Goal: Task Accomplishment & Management: Manage account settings

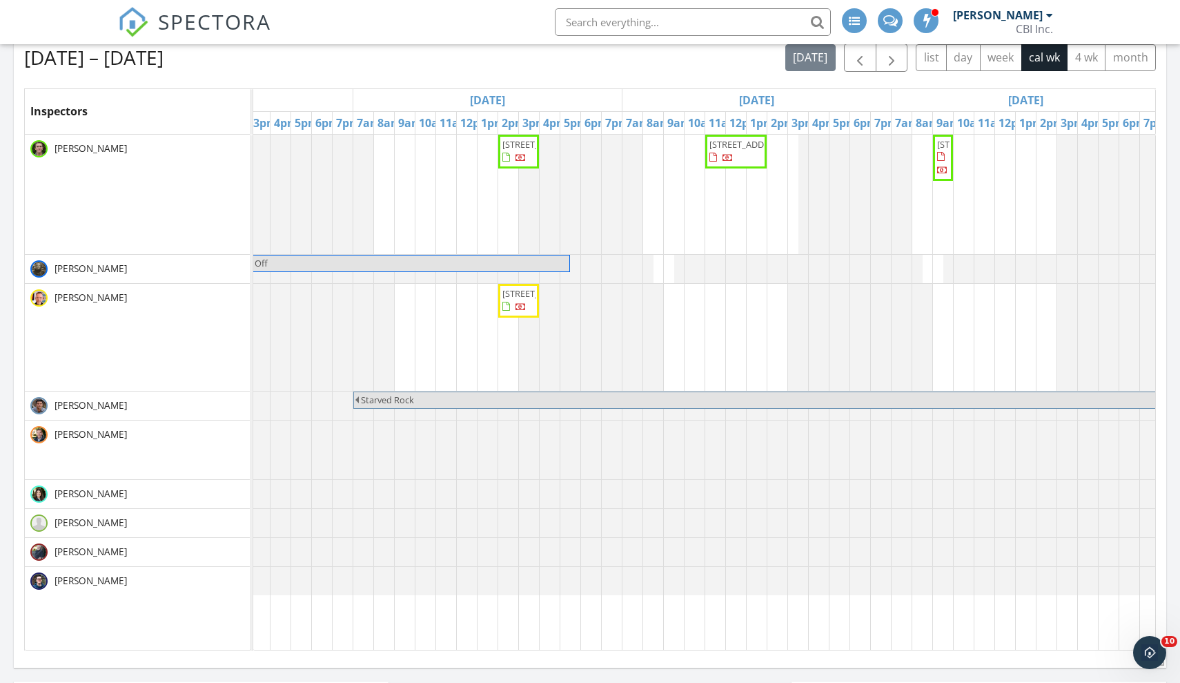
scroll to position [0, 172]
click at [943, 150] on span "[STREET_ADDRESS]" at bounding box center [972, 144] width 77 height 12
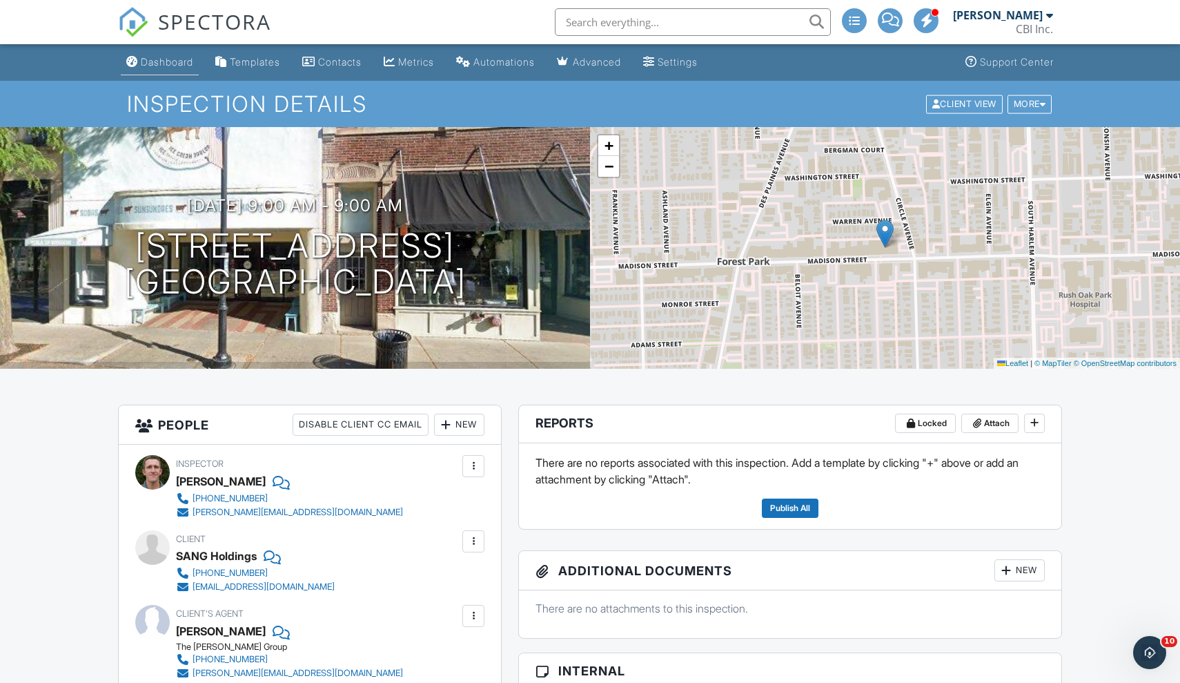
click at [167, 59] on div "Dashboard" at bounding box center [167, 62] width 52 height 12
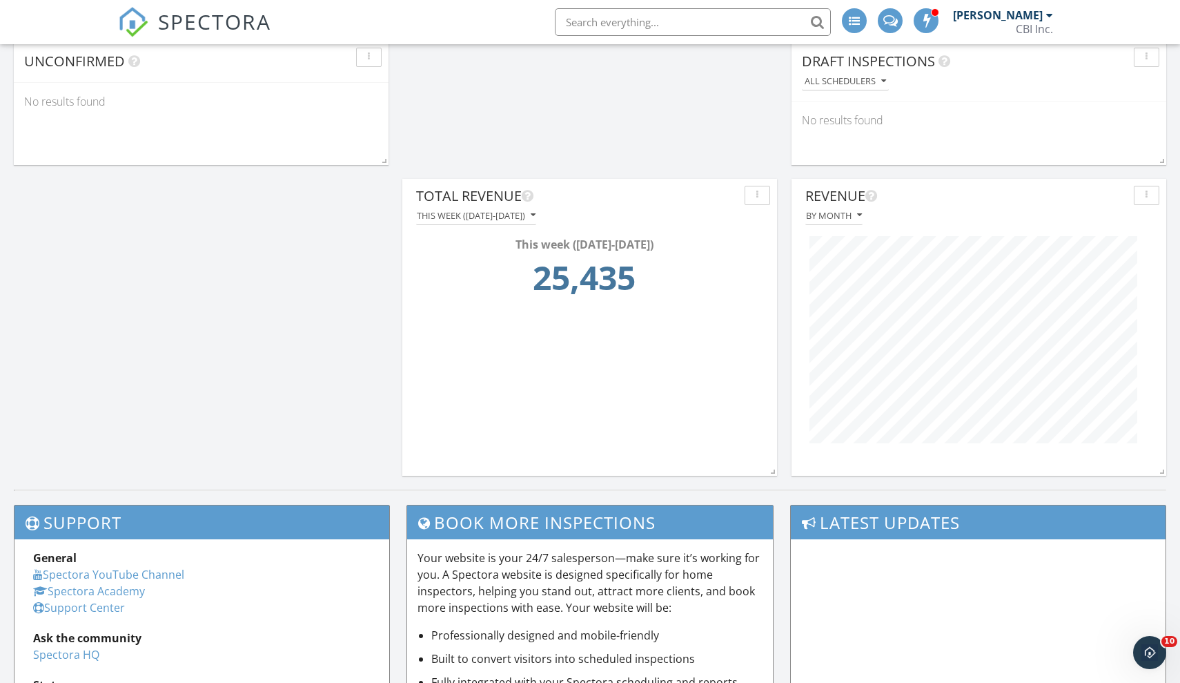
scroll to position [1251, 0]
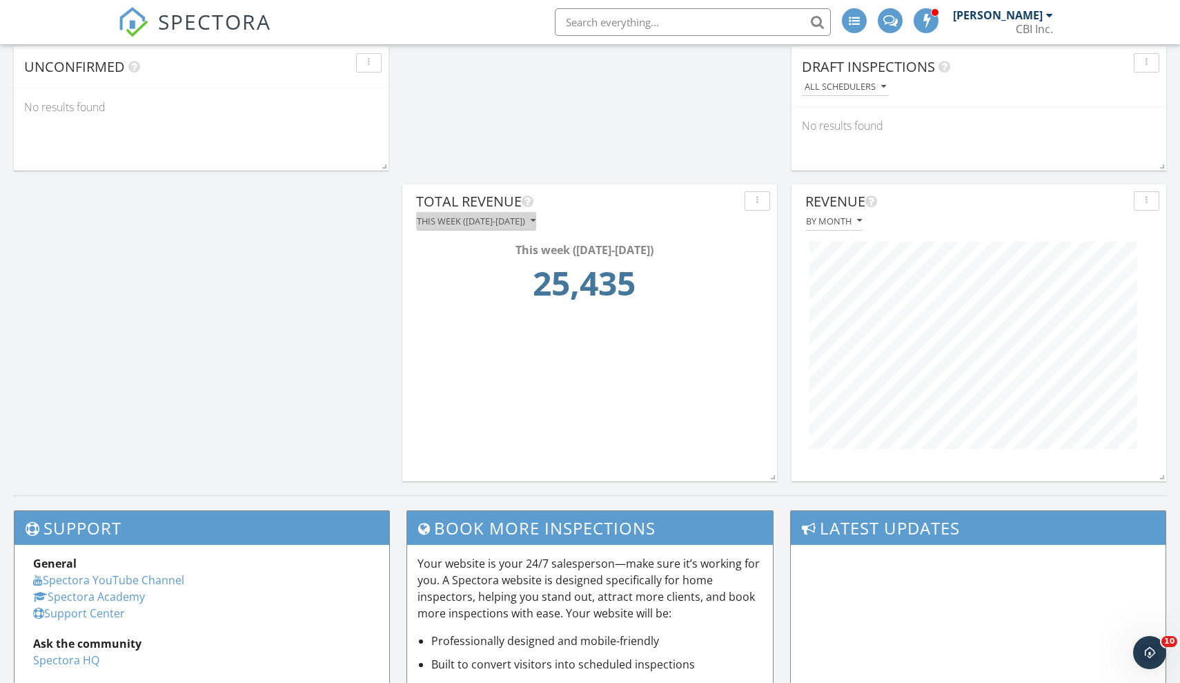
click at [493, 217] on div "This week (Monday-Sunday)" at bounding box center [476, 221] width 119 height 10
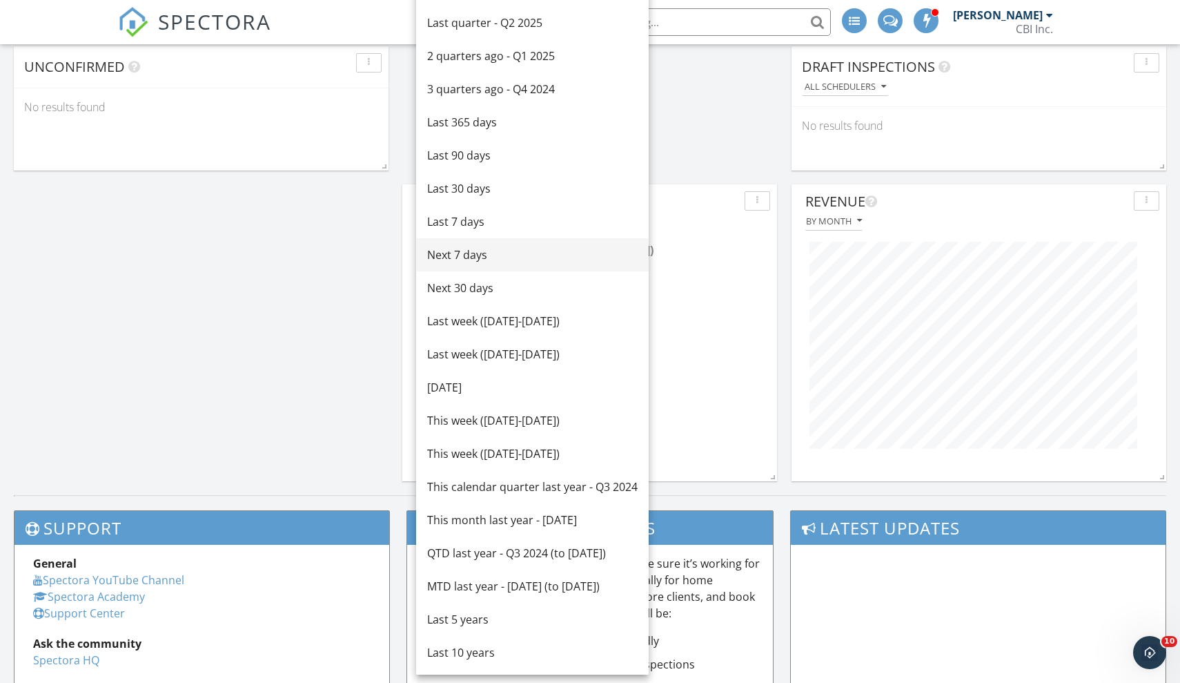
click at [466, 247] on div "Next 7 days" at bounding box center [532, 254] width 210 height 17
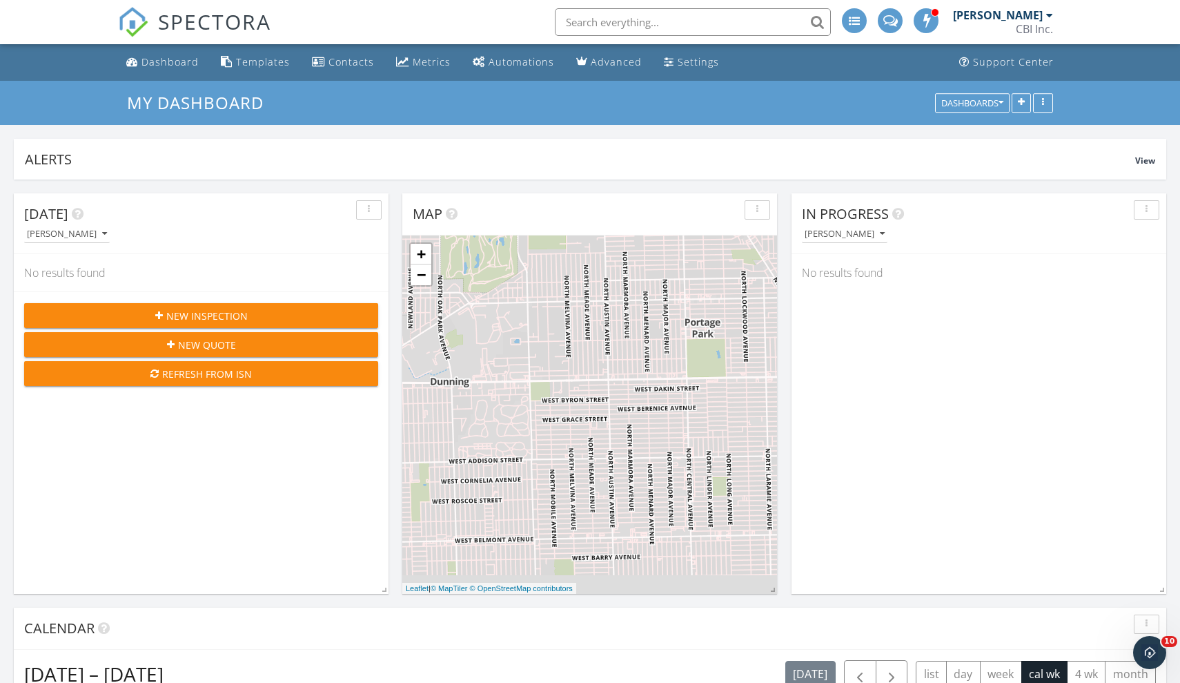
scroll to position [0, 0]
click at [158, 66] on div "Dashboard" at bounding box center [169, 61] width 57 height 13
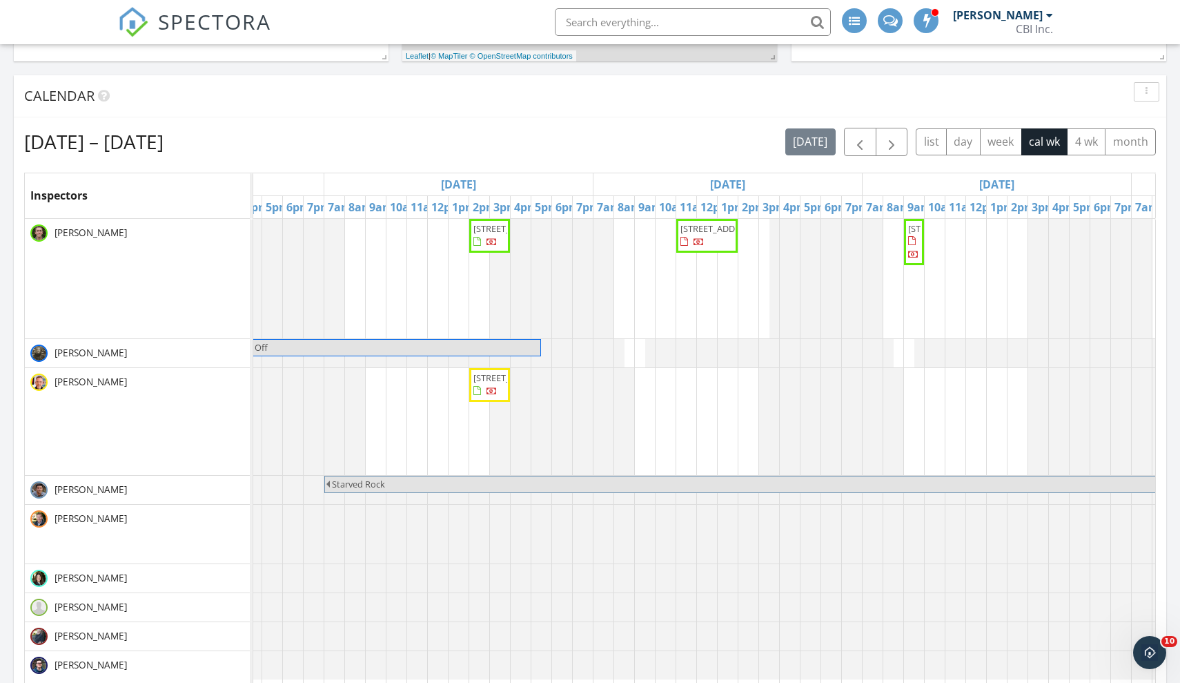
click at [709, 235] on span "[STREET_ADDRESS]" at bounding box center [718, 228] width 77 height 12
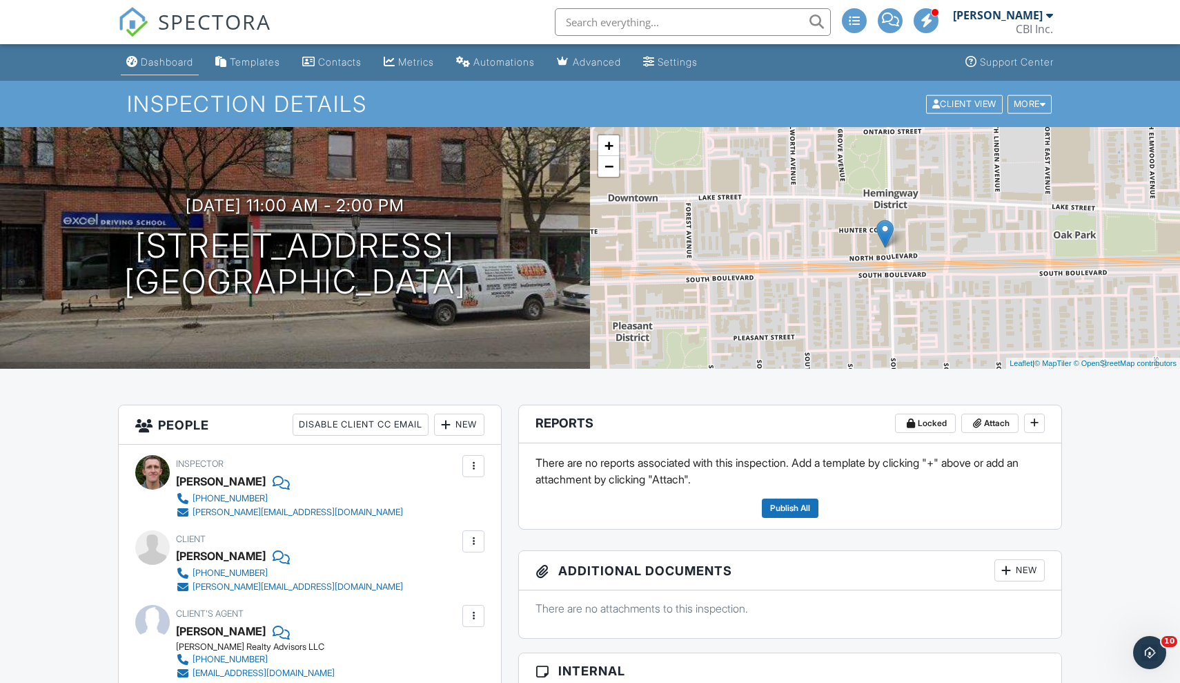
click at [157, 61] on div "Dashboard" at bounding box center [167, 62] width 52 height 12
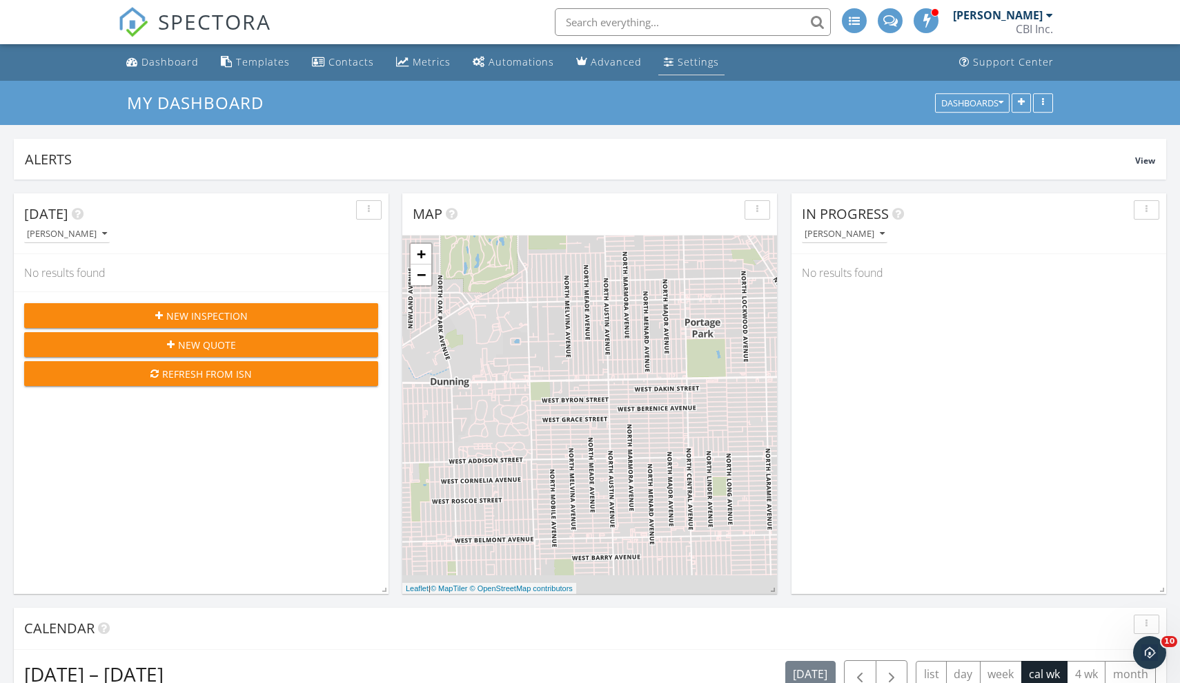
click at [692, 59] on div "Settings" at bounding box center [698, 61] width 41 height 13
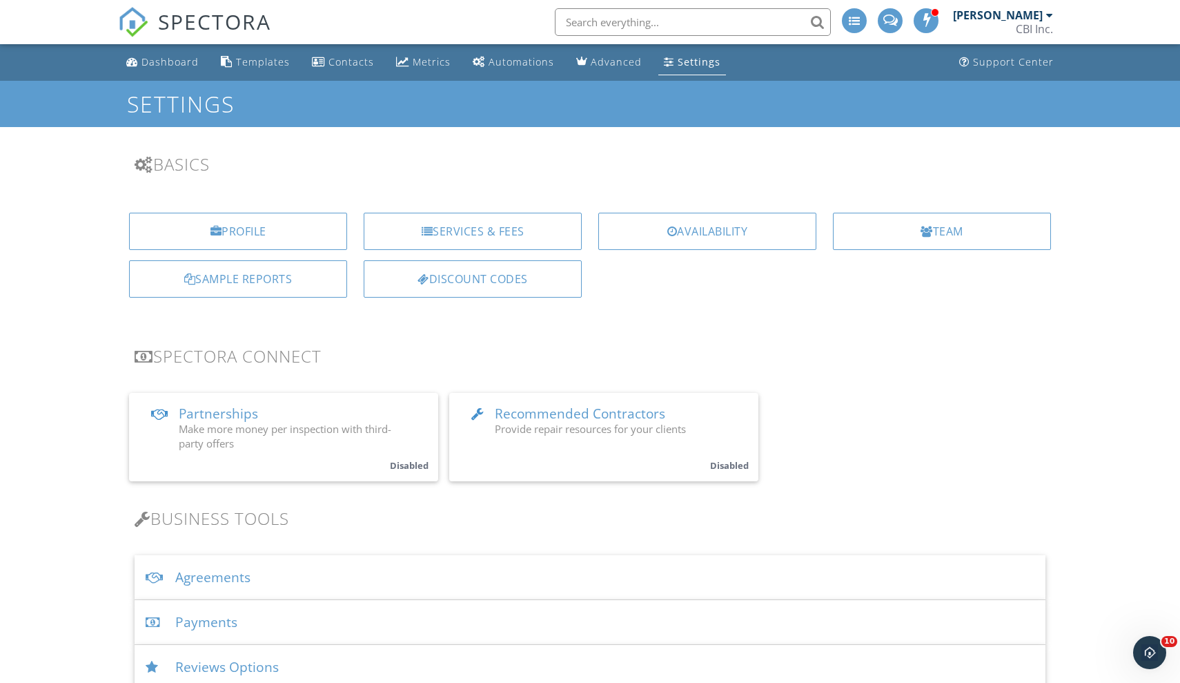
click at [223, 625] on div "Payments" at bounding box center [590, 622] width 911 height 45
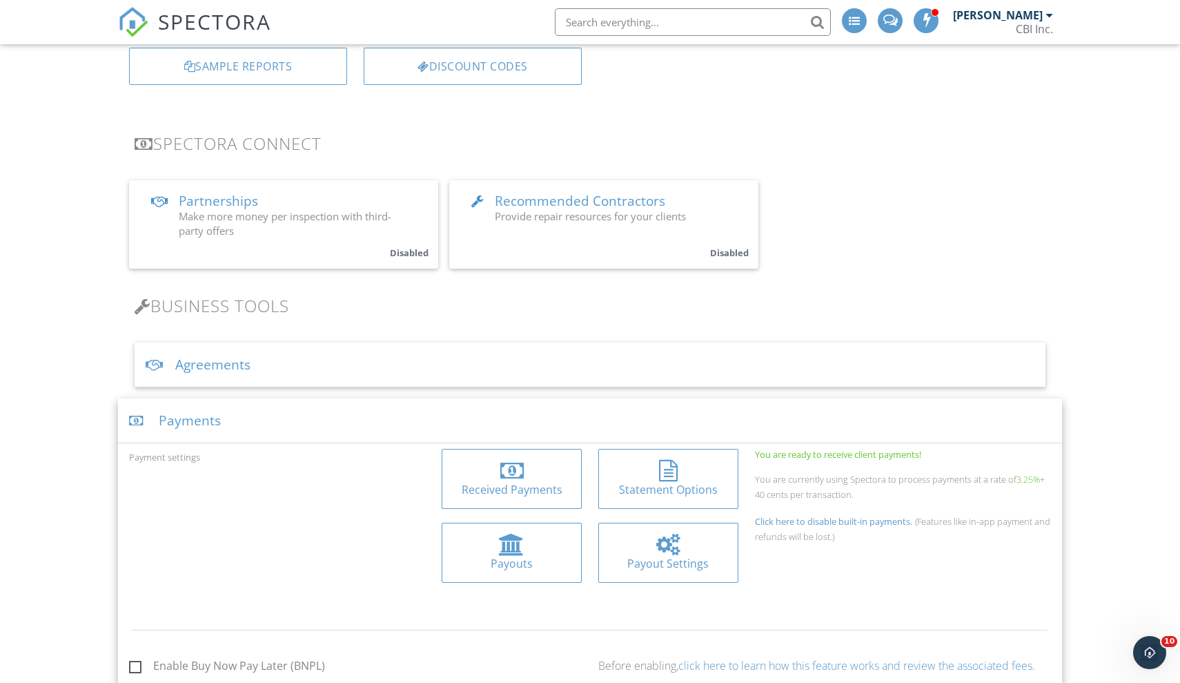
scroll to position [289, 0]
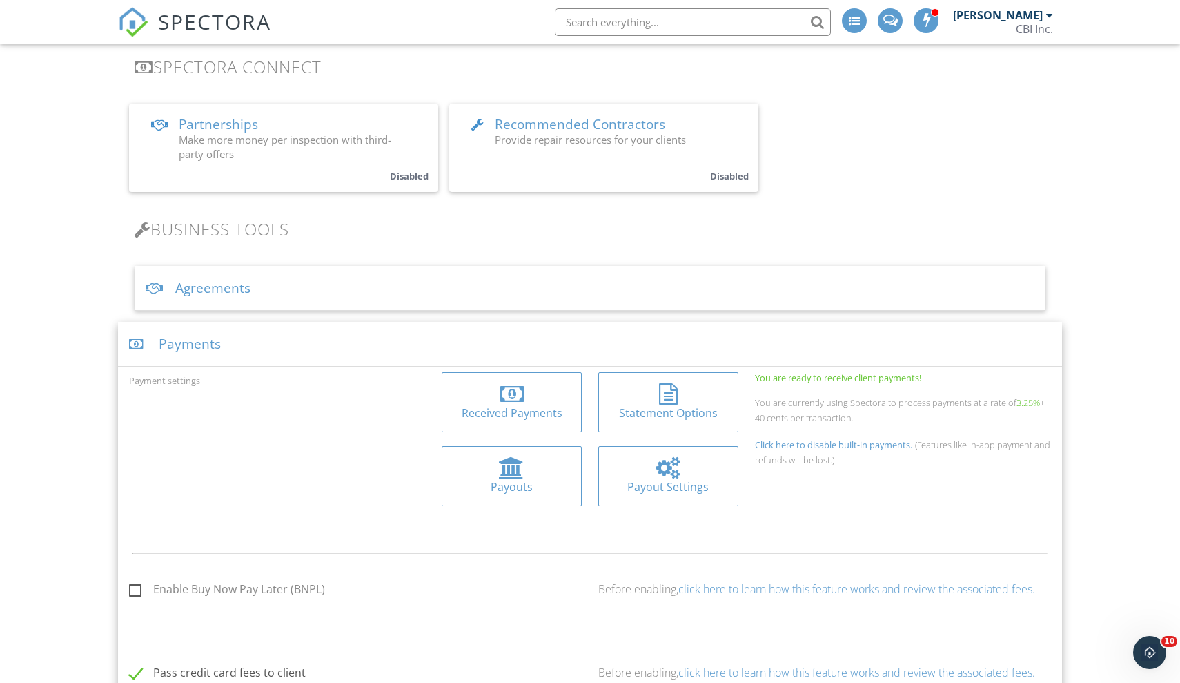
click at [518, 402] on div at bounding box center [511, 394] width 23 height 22
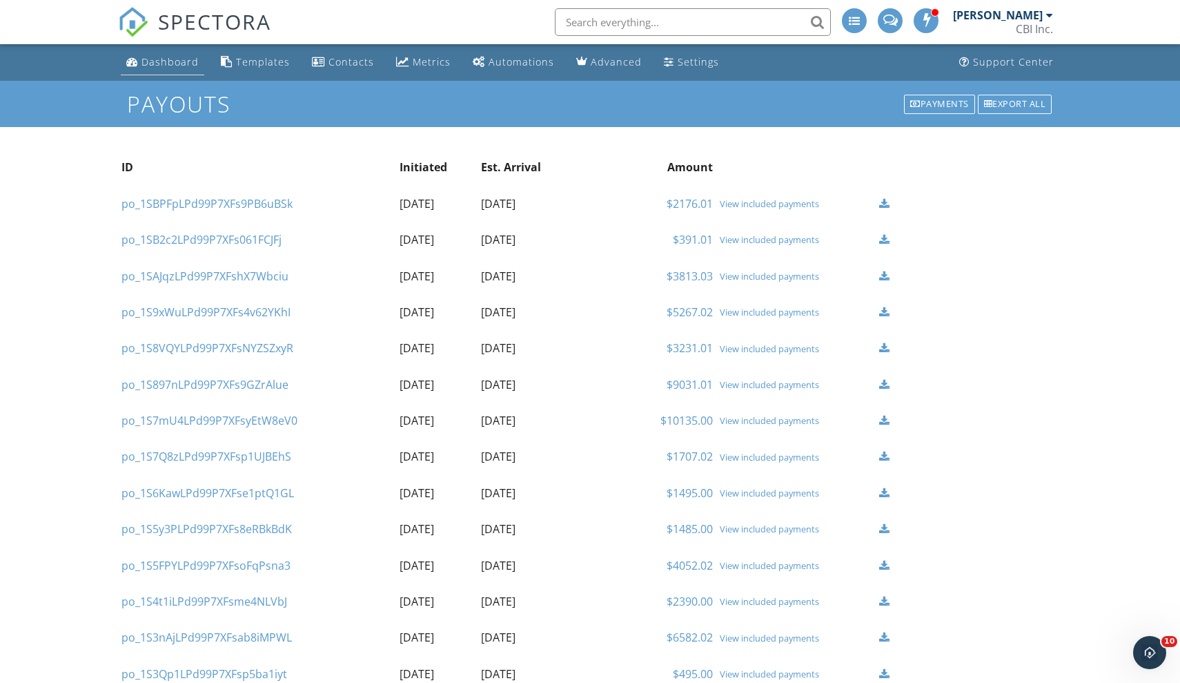
click at [153, 62] on div "Dashboard" at bounding box center [169, 61] width 57 height 13
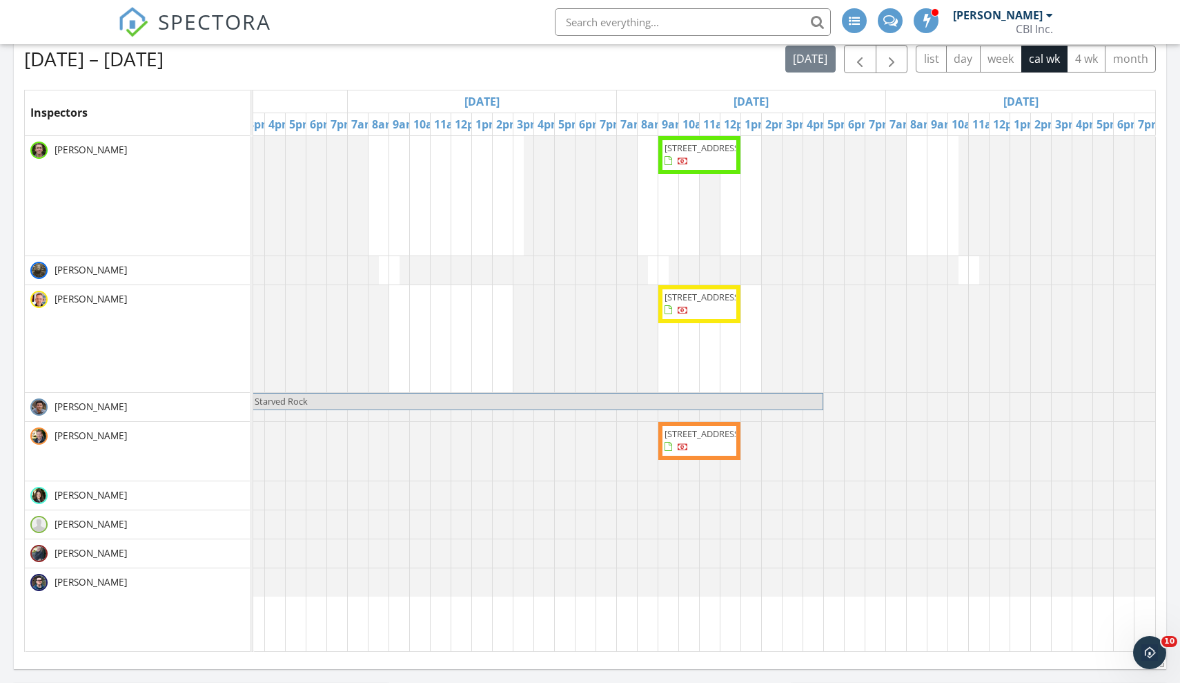
scroll to position [0, 982]
click at [852, 61] on span "button" at bounding box center [860, 59] width 17 height 17
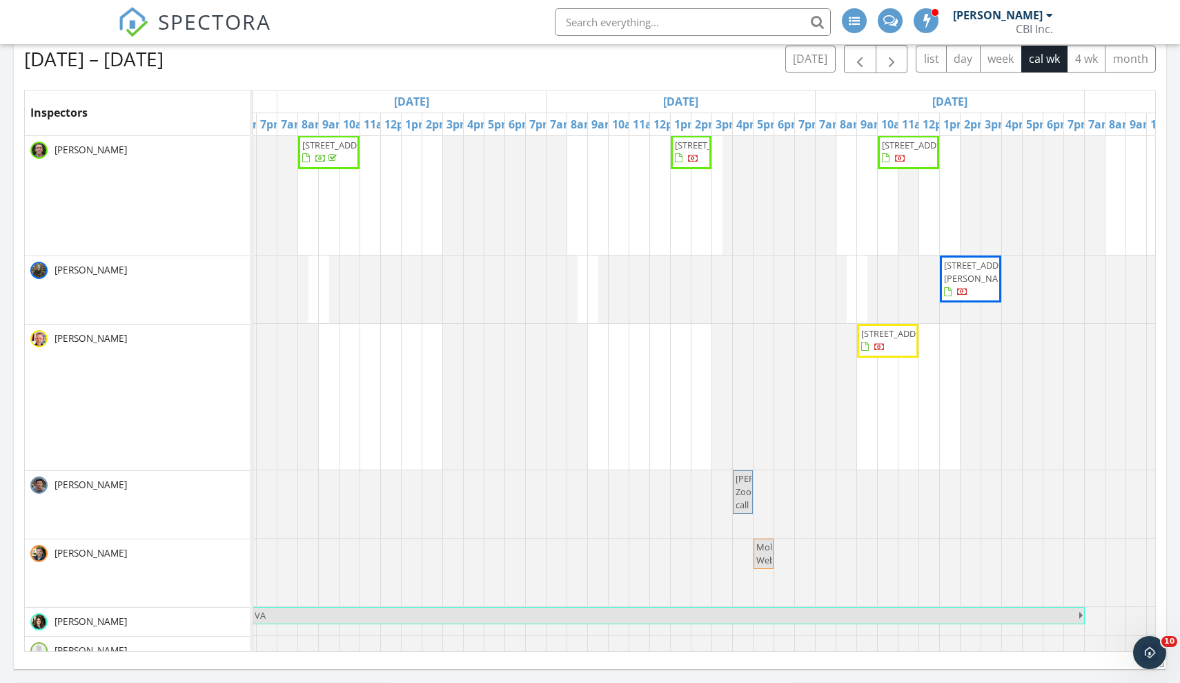
scroll to position [0, 0]
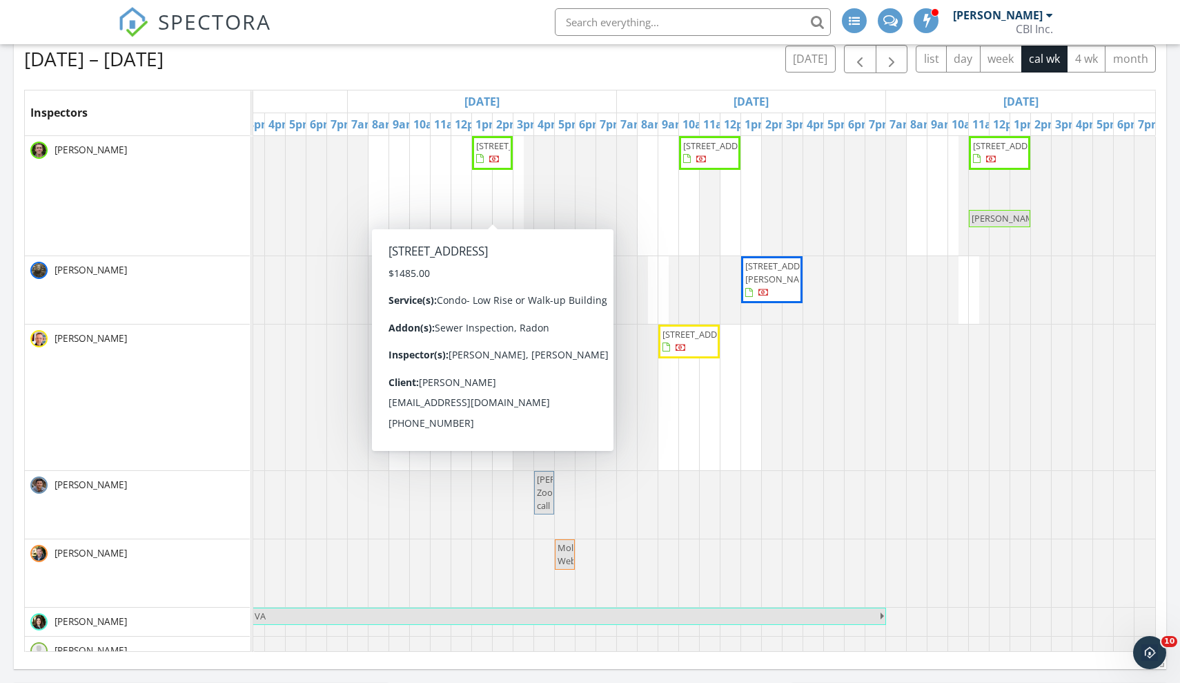
click at [498, 152] on span "3052 N Oakley Ave 1, Chicago 60618" at bounding box center [514, 145] width 77 height 12
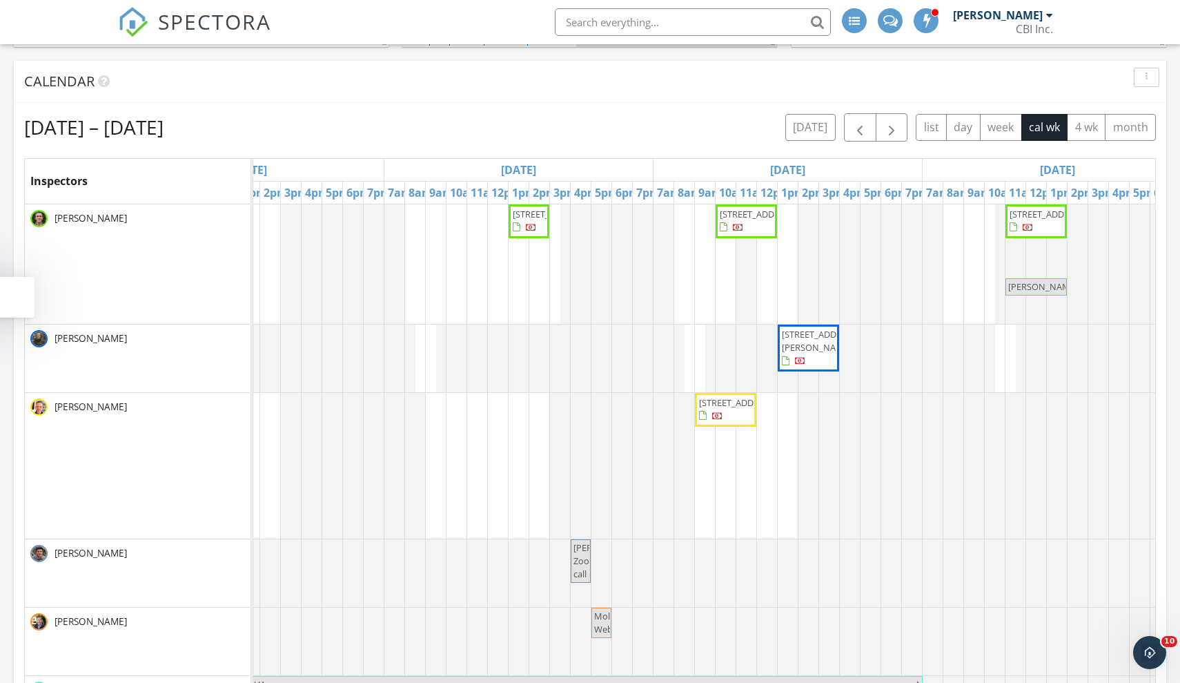
scroll to position [0, 946]
click at [888, 129] on span "button" at bounding box center [891, 127] width 17 height 17
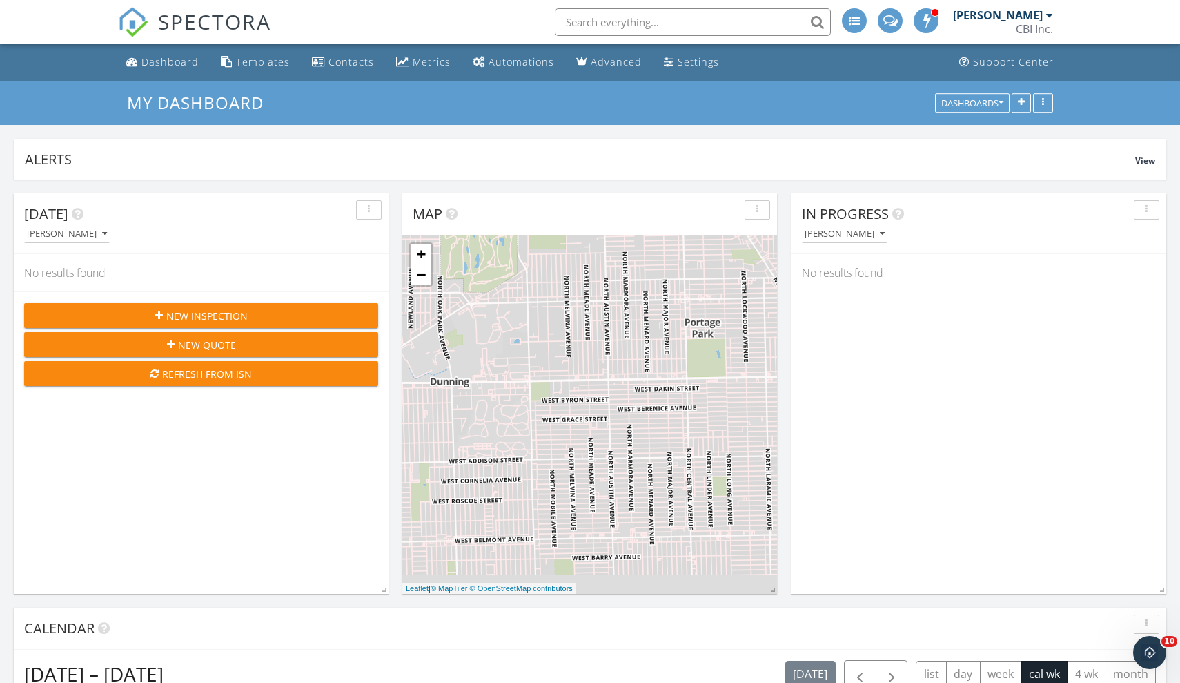
scroll to position [0, 0]
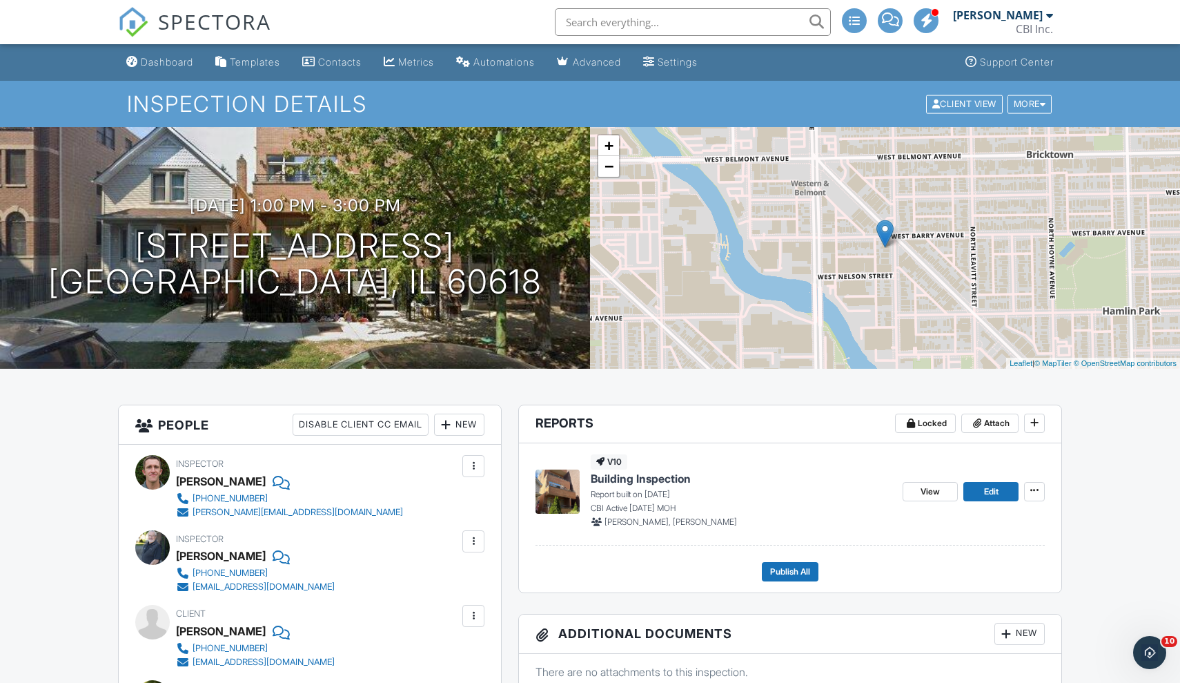
scroll to position [1, 0]
